Goal: Navigation & Orientation: Find specific page/section

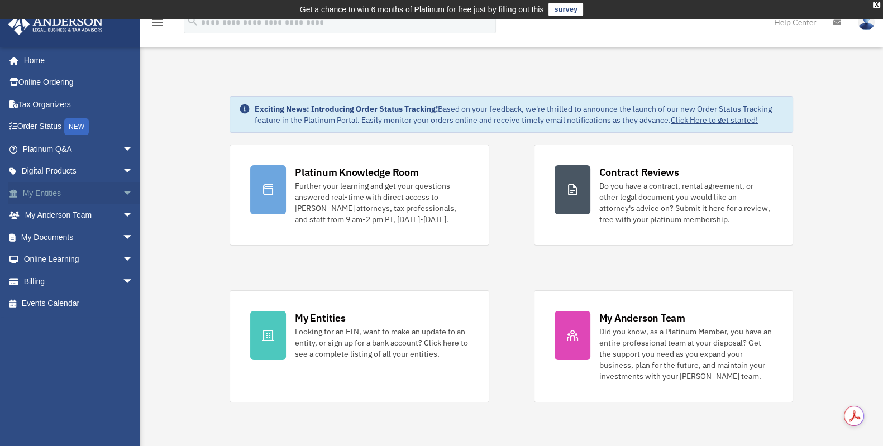
click at [33, 195] on link "My Entities arrow_drop_down" at bounding box center [79, 193] width 142 height 22
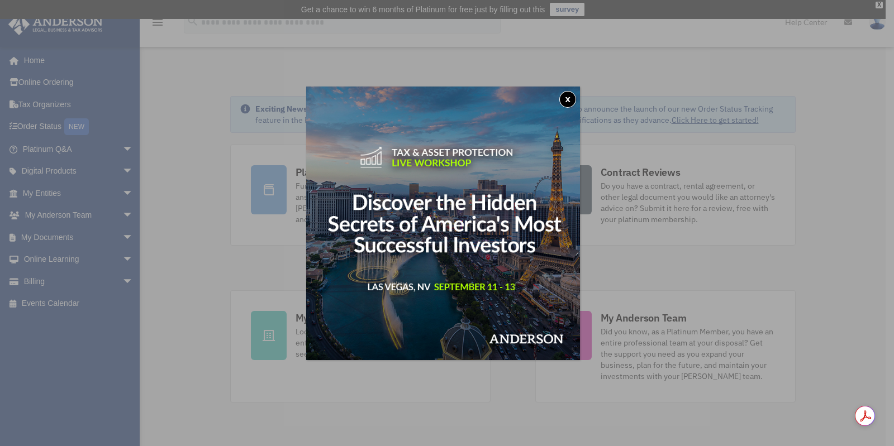
click at [575, 101] on button "x" at bounding box center [567, 99] width 17 height 17
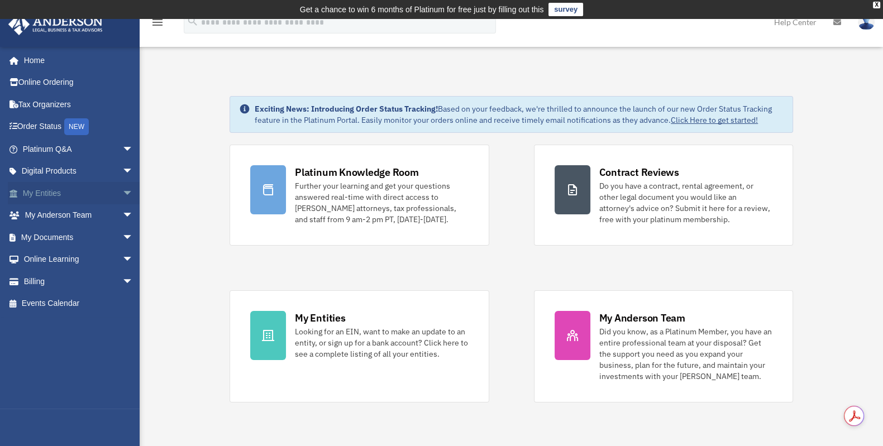
click at [122, 192] on span "arrow_drop_down" at bounding box center [133, 193] width 22 height 23
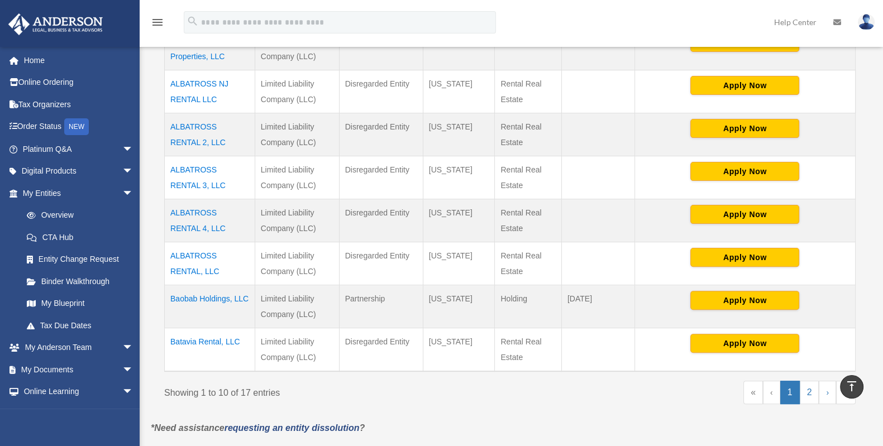
scroll to position [419, 0]
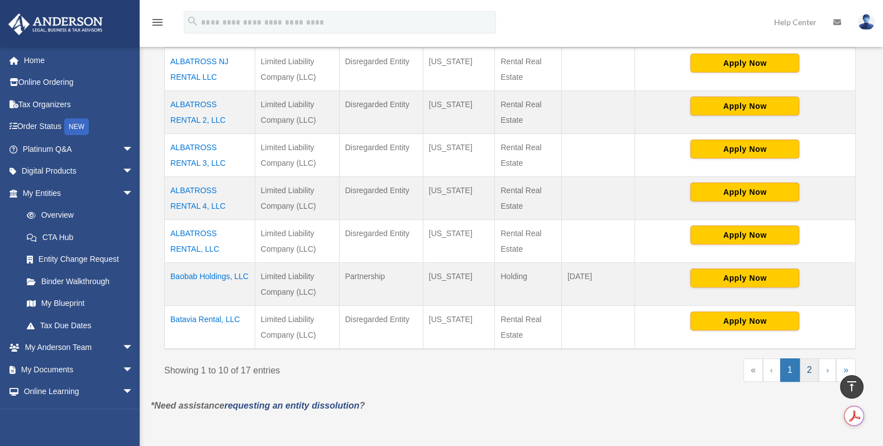
click at [807, 373] on link "2" at bounding box center [810, 370] width 20 height 23
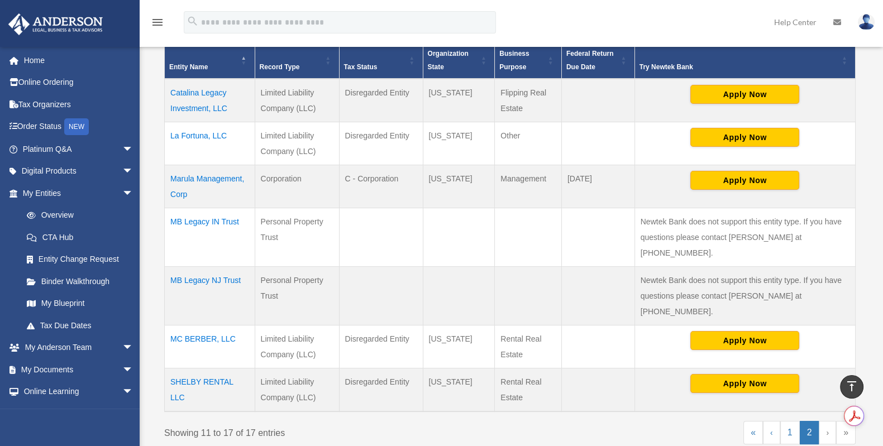
scroll to position [210, 0]
